Goal: Find specific page/section: Find specific page/section

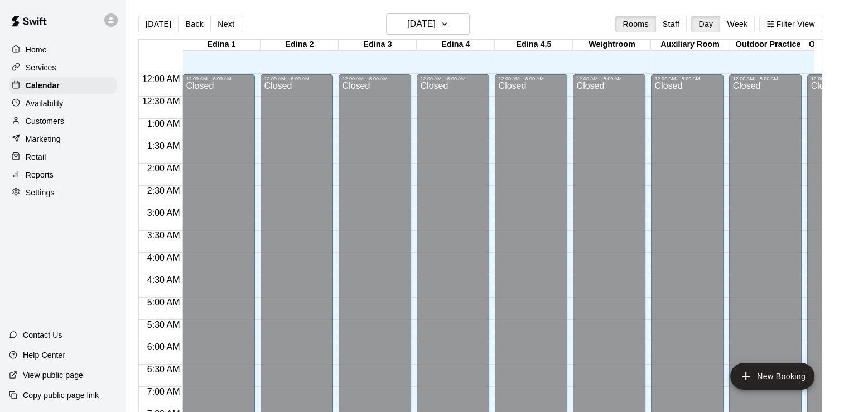
scroll to position [686, 0]
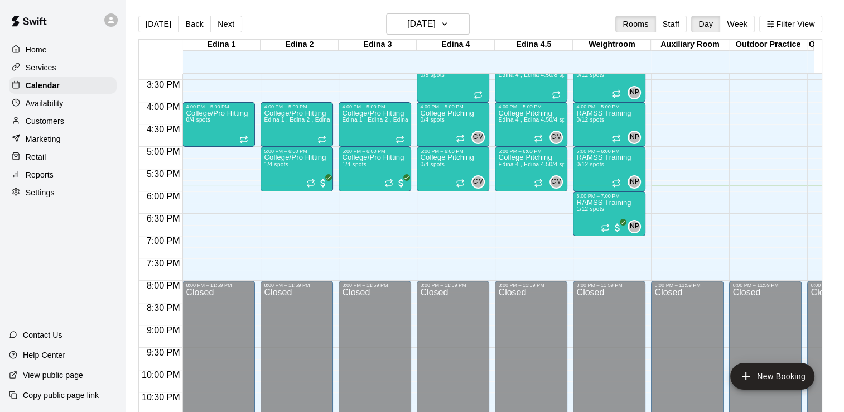
click at [78, 277] on div "Home Services Calendar Availability Customers Marketing Retail Reports Settings…" at bounding box center [62, 206] width 125 height 412
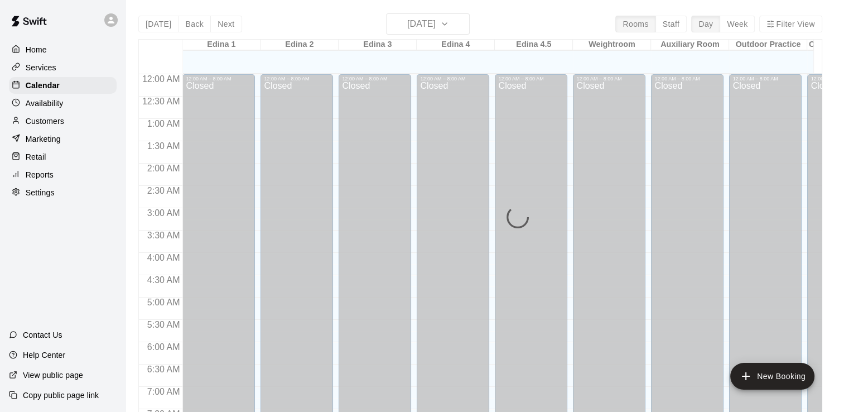
scroll to position [686, 0]
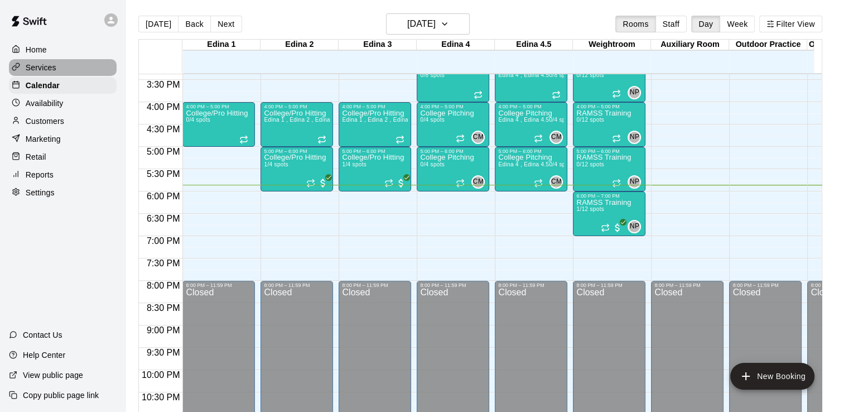
click at [45, 66] on p "Services" at bounding box center [41, 67] width 31 height 11
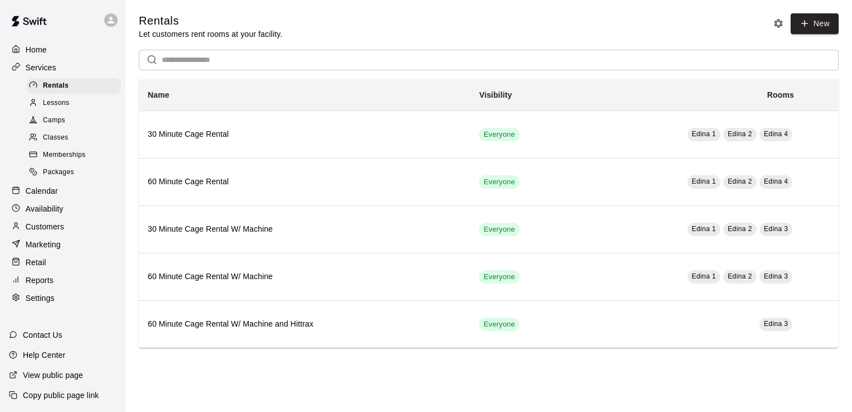
click at [57, 140] on span "Classes" at bounding box center [55, 137] width 25 height 11
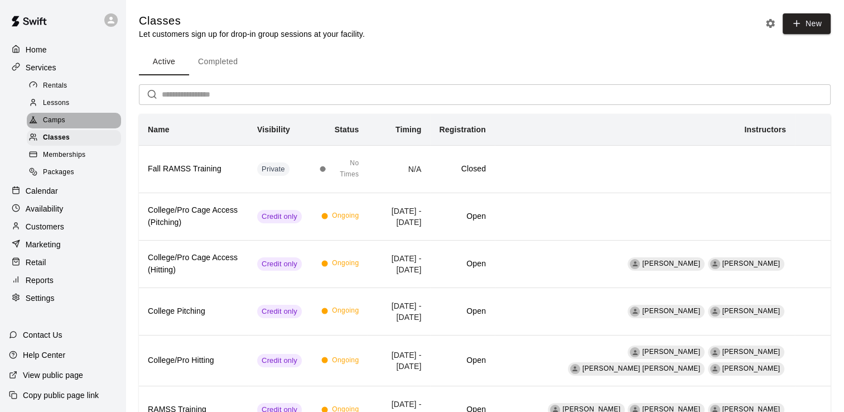
click at [54, 124] on span "Camps" at bounding box center [54, 120] width 22 height 11
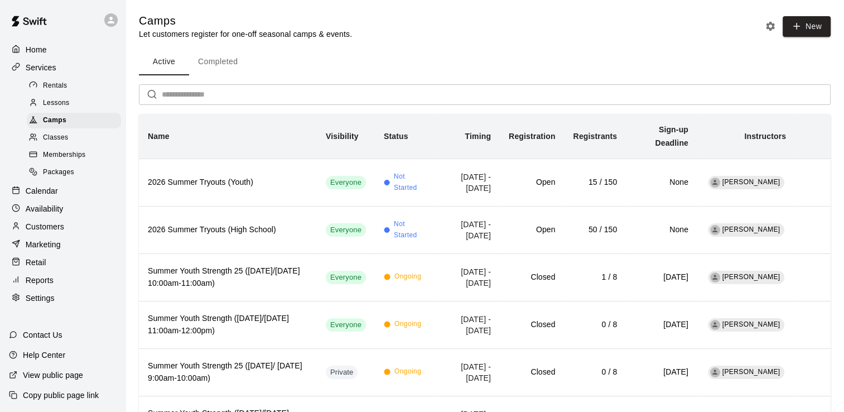
click at [50, 286] on p "Reports" at bounding box center [40, 279] width 28 height 11
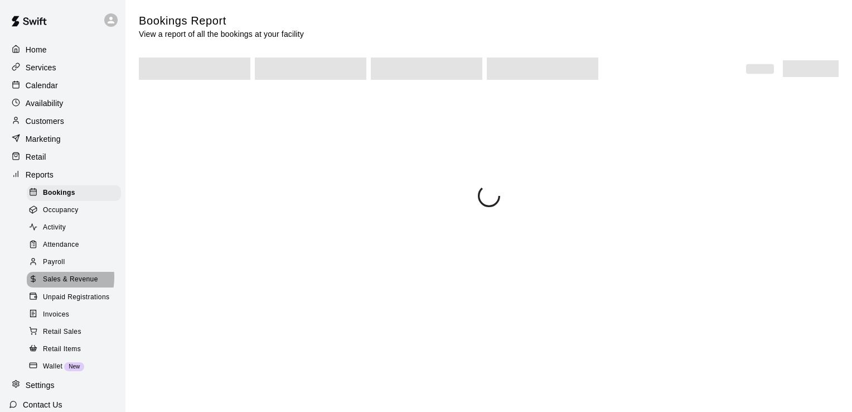
click at [50, 285] on span "Sales & Revenue" at bounding box center [70, 279] width 55 height 11
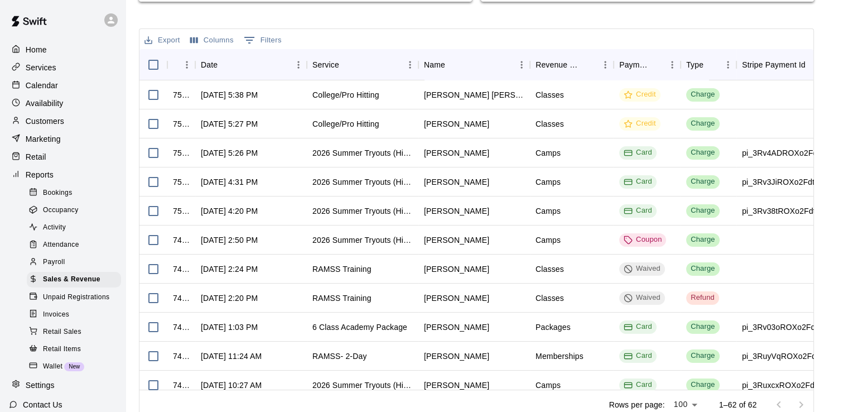
scroll to position [422, 0]
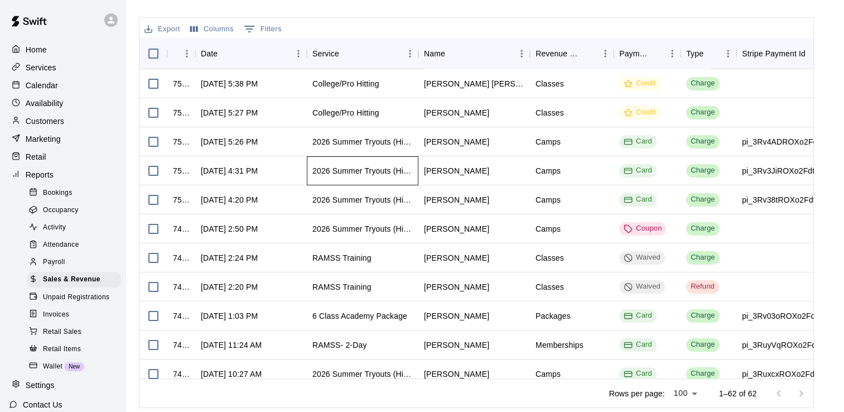
click at [336, 173] on div "2026 Summer Tryouts (High School)" at bounding box center [362, 170] width 100 height 11
click at [34, 50] on p "Home" at bounding box center [36, 49] width 21 height 11
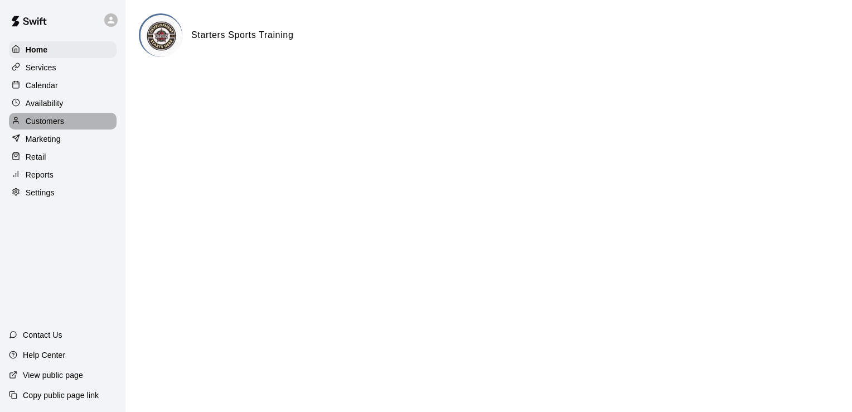
click at [57, 122] on p "Customers" at bounding box center [45, 120] width 38 height 11
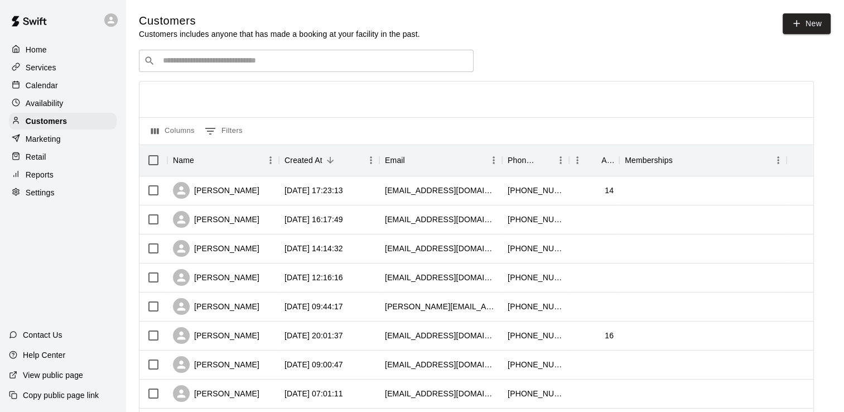
click at [340, 56] on div "​ ​" at bounding box center [306, 61] width 335 height 22
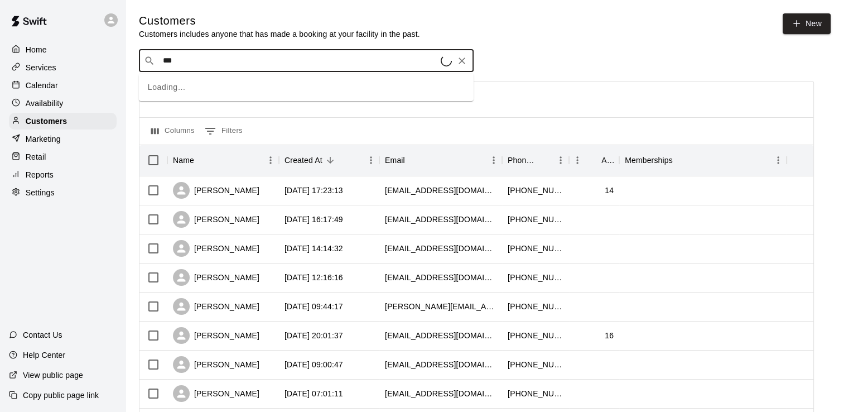
type input "****"
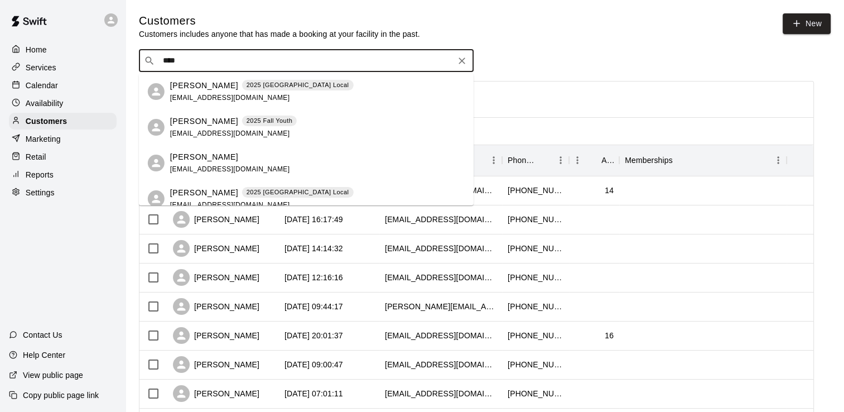
click at [183, 95] on span "[EMAIL_ADDRESS][DOMAIN_NAME]" at bounding box center [230, 98] width 120 height 8
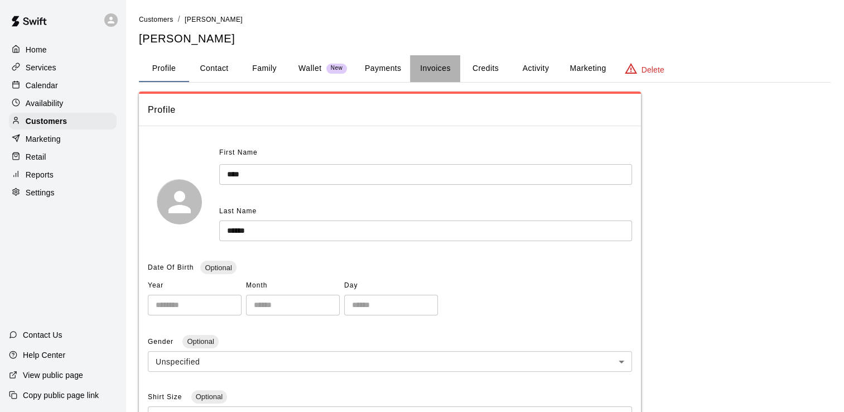
click at [437, 67] on button "Invoices" at bounding box center [435, 68] width 50 height 27
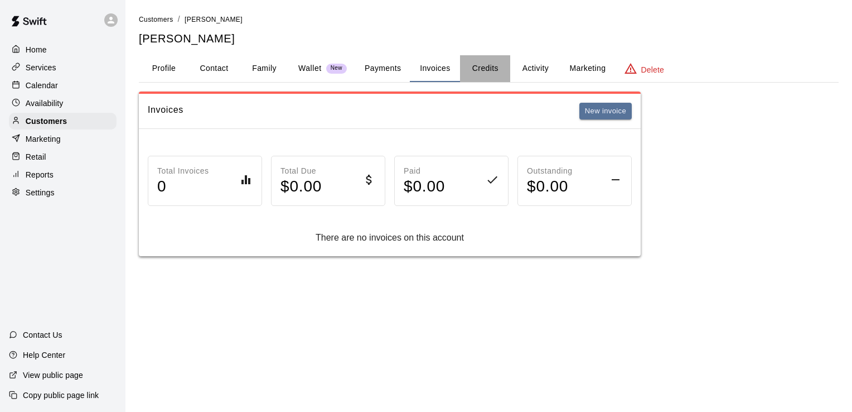
click at [487, 67] on button "Credits" at bounding box center [485, 68] width 50 height 27
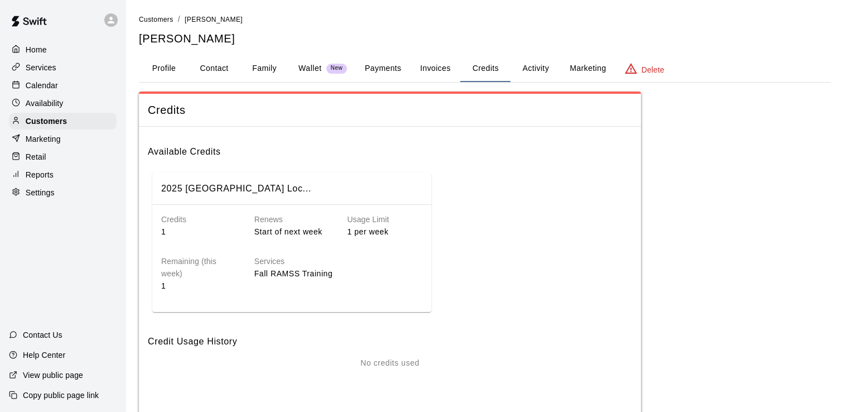
click at [383, 66] on button "Payments" at bounding box center [383, 68] width 54 height 27
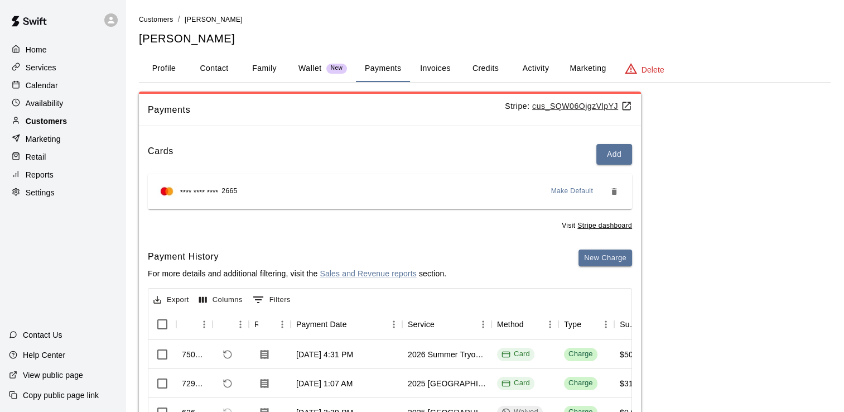
click at [50, 122] on p "Customers" at bounding box center [46, 120] width 41 height 11
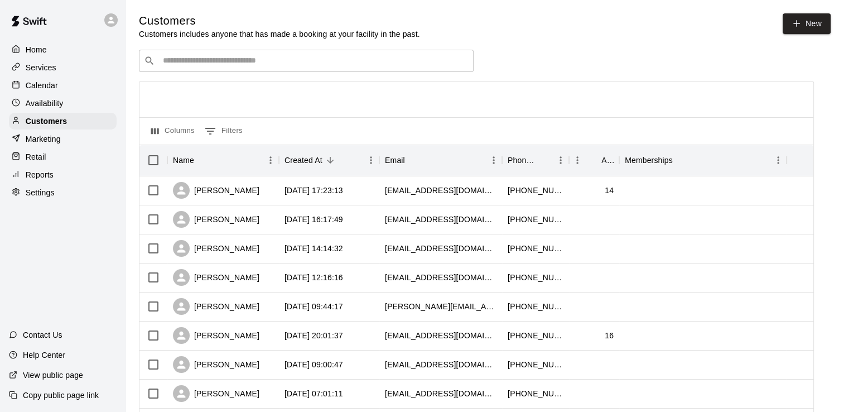
click at [227, 61] on input "Search customers by name or email" at bounding box center [314, 60] width 309 height 11
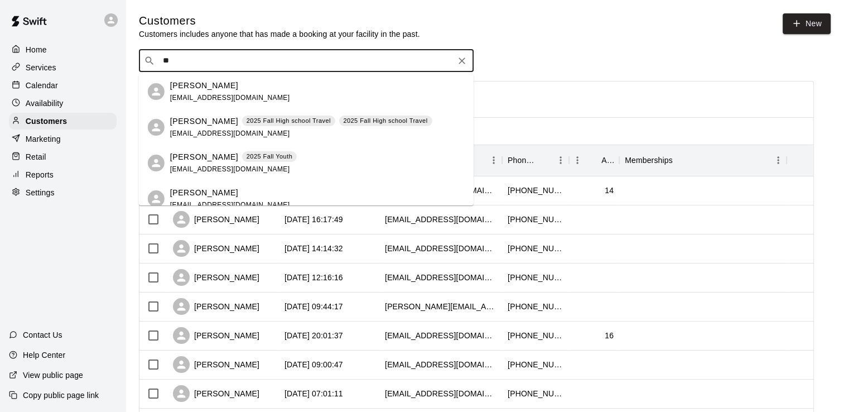
type input "*"
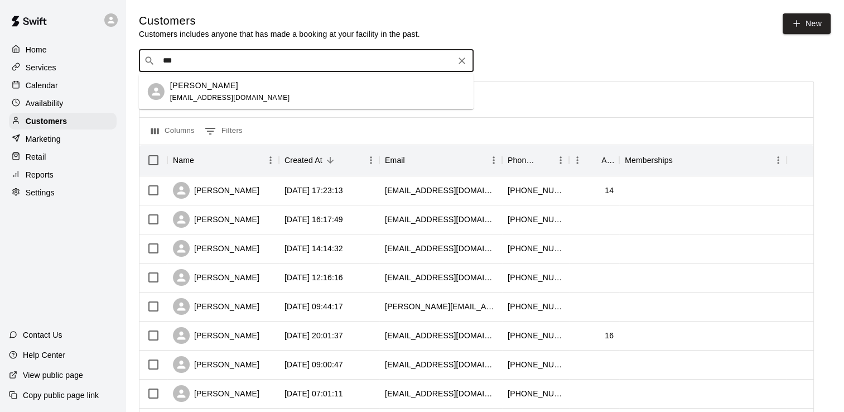
type input "****"
click at [215, 90] on div "[PERSON_NAME]" at bounding box center [230, 86] width 120 height 12
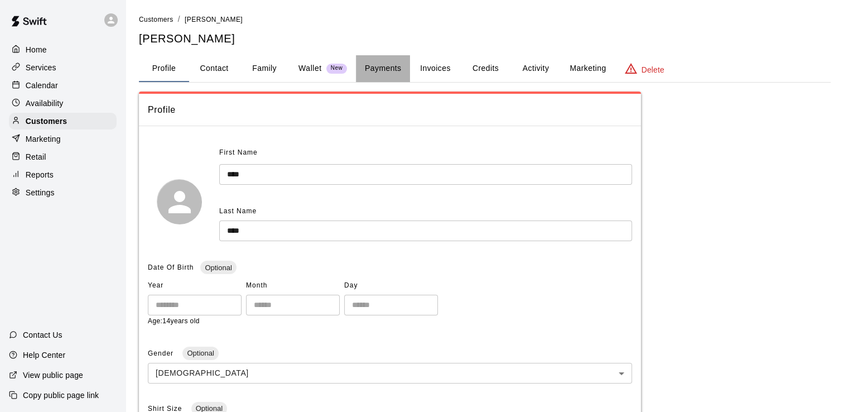
click at [383, 68] on button "Payments" at bounding box center [383, 68] width 54 height 27
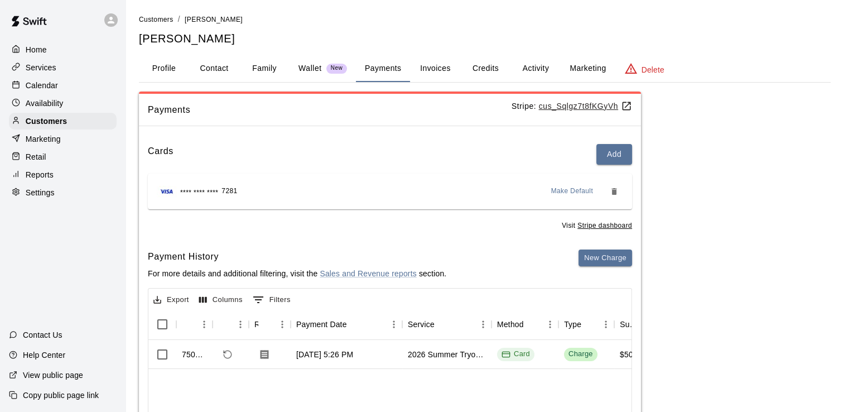
click at [38, 51] on p "Home" at bounding box center [36, 49] width 21 height 11
